Goal: Find specific page/section: Find specific page/section

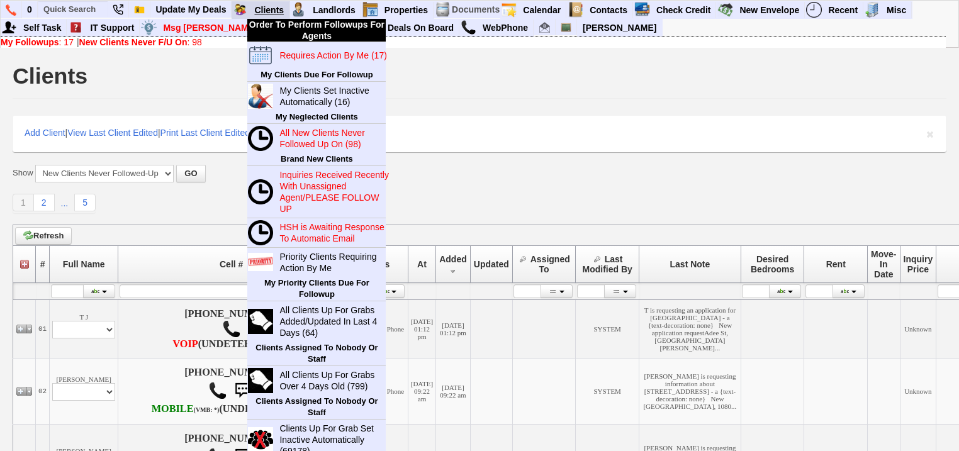
click at [277, 8] on link "Clients" at bounding box center [269, 10] width 40 height 16
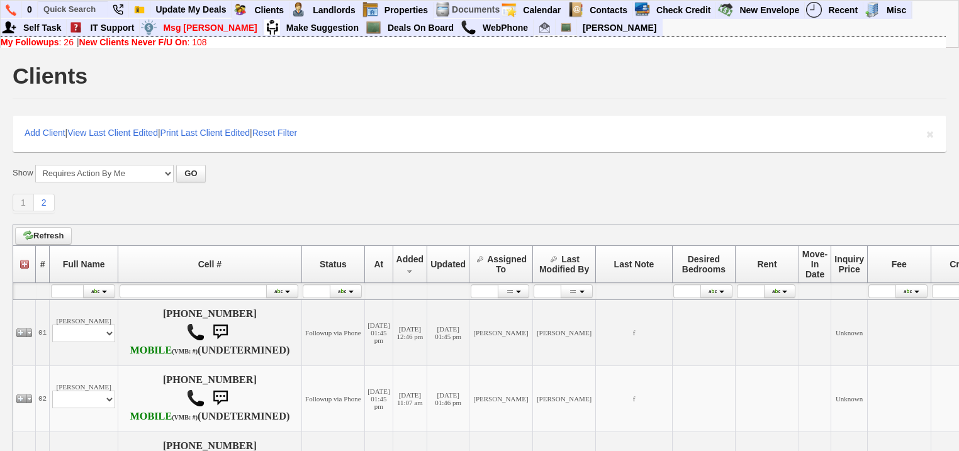
click at [187, 42] on b "New Clients Never F/U On" at bounding box center [133, 42] width 108 height 10
click at [386, 26] on link "Deals On Board" at bounding box center [421, 28] width 77 height 16
